Goal: Information Seeking & Learning: Learn about a topic

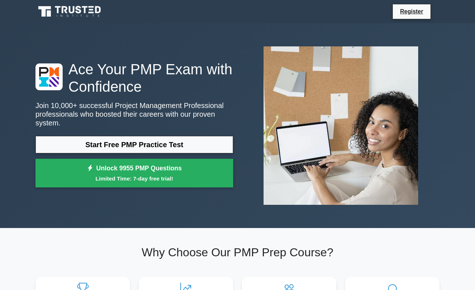
scroll to position [435, 0]
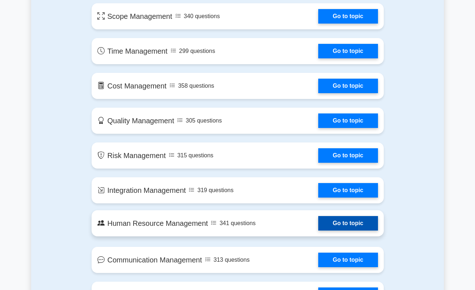
drag, startPoint x: 0, startPoint y: 0, endPoint x: 339, endPoint y: 221, distance: 405.0
click at [339, 221] on link "Go to topic" at bounding box center [347, 223] width 59 height 14
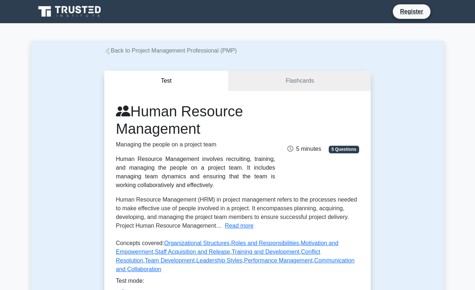
click at [340, 150] on span "5 Questions" at bounding box center [344, 149] width 30 height 7
click at [123, 289] on input "Exam (Timed)" at bounding box center [123, 292] width 6 height 6
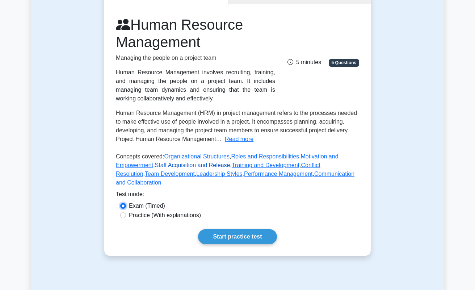
scroll to position [97, 0]
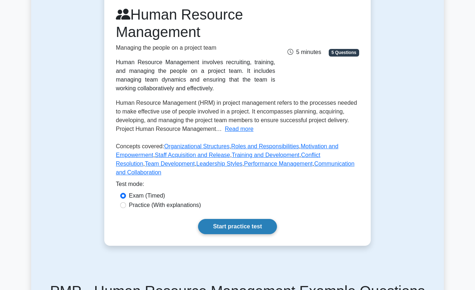
click at [235, 219] on link "Start practice test" at bounding box center [237, 226] width 79 height 15
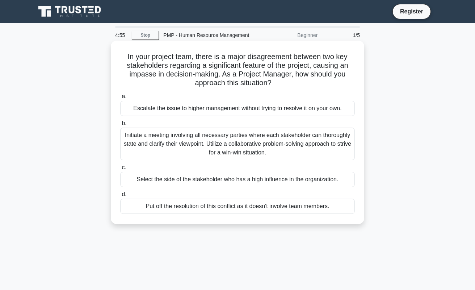
click at [133, 203] on div "Put off the resolution of this conflict as it doesn't involve team members." at bounding box center [237, 206] width 235 height 15
click at [120, 197] on input "d. Put off the resolution of this conflict as it doesn't involve team members." at bounding box center [120, 194] width 0 height 5
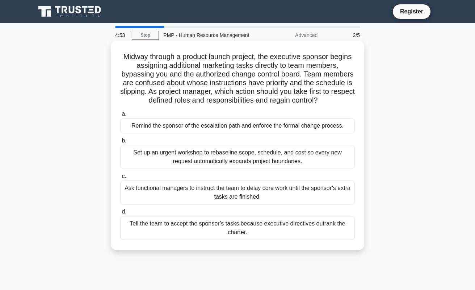
click at [130, 230] on div "Tell the team to accept the sponsor’s tasks because executive directives outran…" at bounding box center [237, 228] width 235 height 24
click at [120, 214] on input "d. Tell the team to accept the sponsor’s tasks because executive directives out…" at bounding box center [120, 211] width 0 height 5
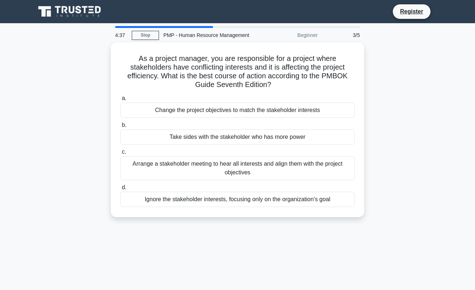
click at [308, 36] on div "Beginner" at bounding box center [290, 35] width 63 height 14
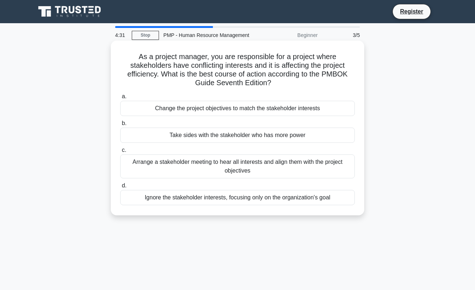
click at [198, 134] on div "Take sides with the stakeholder who has more power" at bounding box center [237, 135] width 235 height 15
click at [120, 126] on input "b. Take sides with the stakeholder who has more power" at bounding box center [120, 123] width 0 height 5
